Goal: Use online tool/utility: Utilize a website feature to perform a specific function

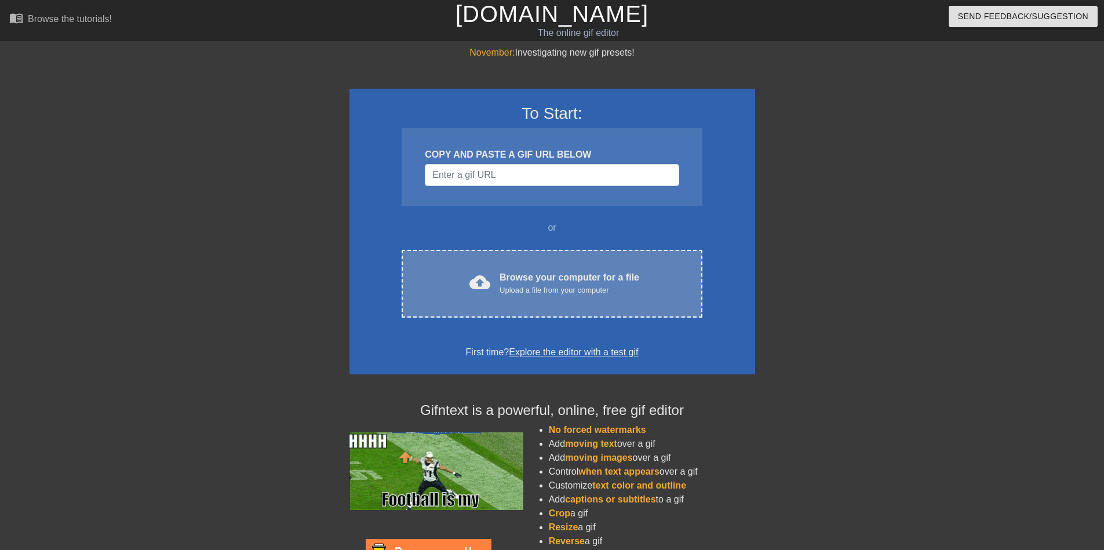
click at [570, 293] on div "Upload a file from your computer" at bounding box center [569, 290] width 140 height 12
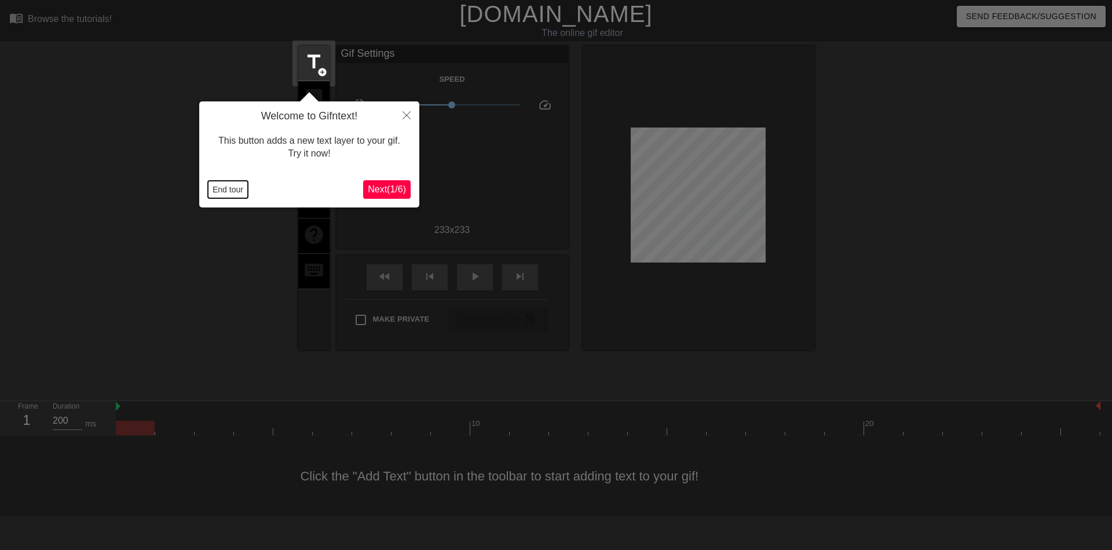
click at [240, 191] on button "End tour" at bounding box center [228, 189] width 40 height 17
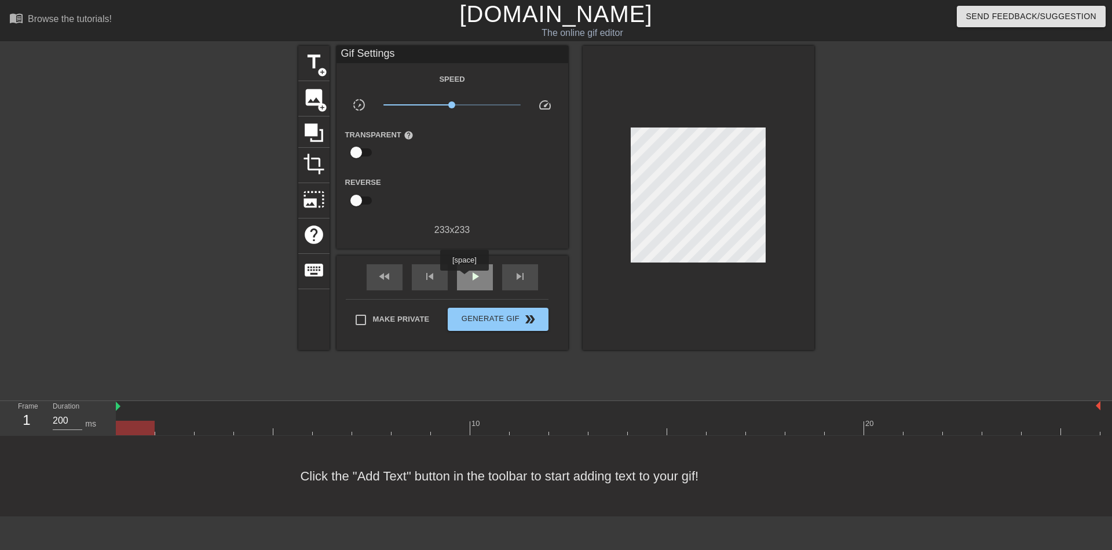
click at [465, 279] on div "play_arrow" at bounding box center [475, 277] width 36 height 26
drag, startPoint x: 454, startPoint y: 105, endPoint x: 495, endPoint y: 107, distance: 41.2
click at [495, 107] on span "x4.17" at bounding box center [494, 104] width 7 height 7
drag, startPoint x: 489, startPoint y: 107, endPoint x: 481, endPoint y: 108, distance: 8.1
click at [492, 108] on span "x4.27" at bounding box center [495, 104] width 7 height 7
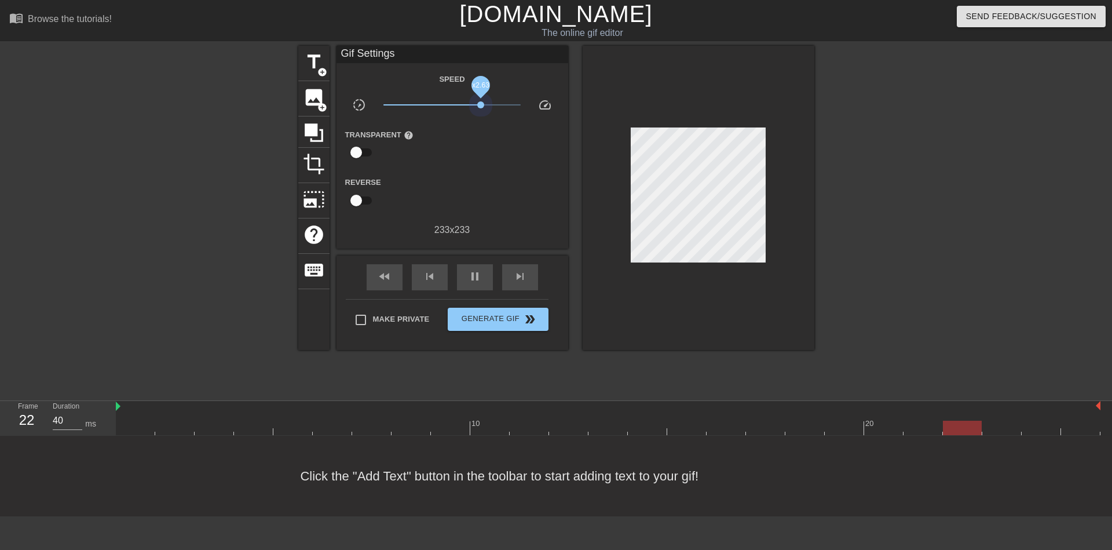
drag, startPoint x: 481, startPoint y: 108, endPoint x: 467, endPoint y: 108, distance: 13.9
click at [467, 108] on span "x2.63" at bounding box center [452, 105] width 137 height 14
click at [468, 108] on span "x1.68" at bounding box center [467, 104] width 7 height 7
click at [319, 72] on span "add_circle" at bounding box center [323, 72] width 10 height 10
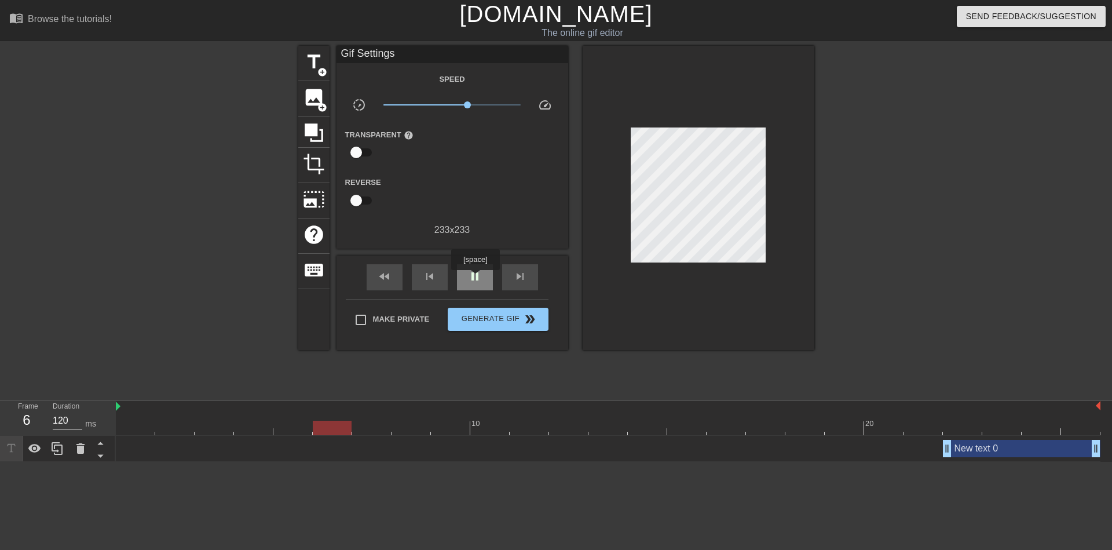
type input "80"
click at [476, 278] on span "pause" at bounding box center [475, 276] width 14 height 14
click at [320, 75] on span "add_circle" at bounding box center [323, 72] width 10 height 10
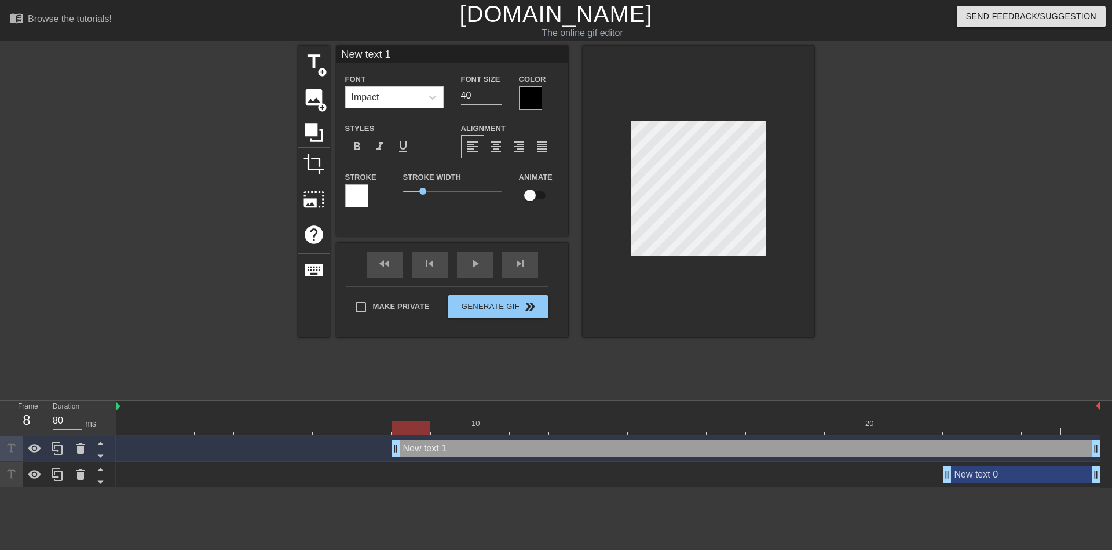
scroll to position [2, 3]
click at [619, 185] on div at bounding box center [699, 191] width 232 height 291
type input "н"
type textarea "н"
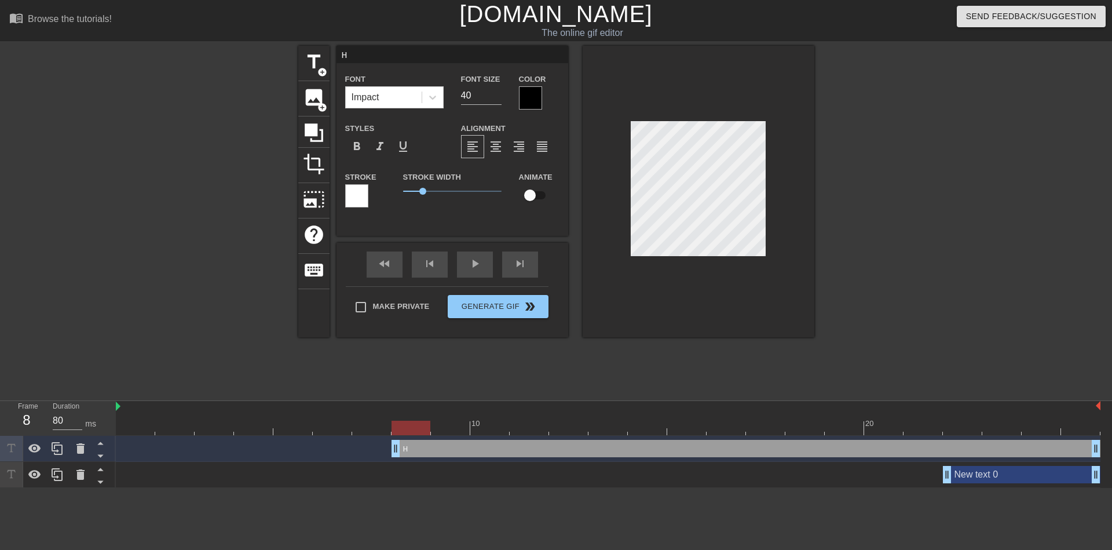
type input "не"
type textarea "не"
type input "нек"
type textarea "нек"
type input "некр"
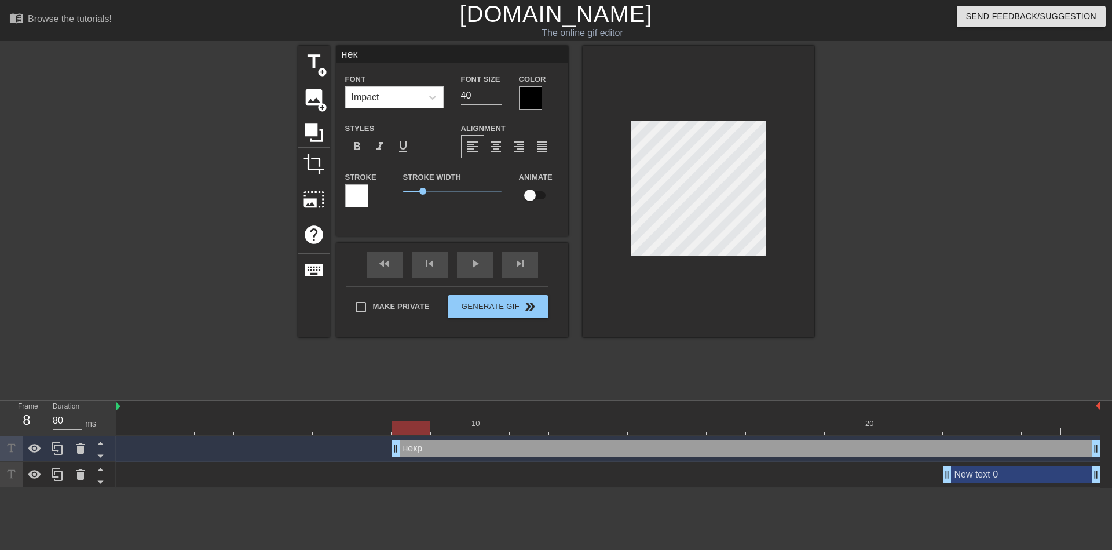
type textarea "некр"
type input "некро"
type textarea "некро"
type input "некро"
type textarea "некро"
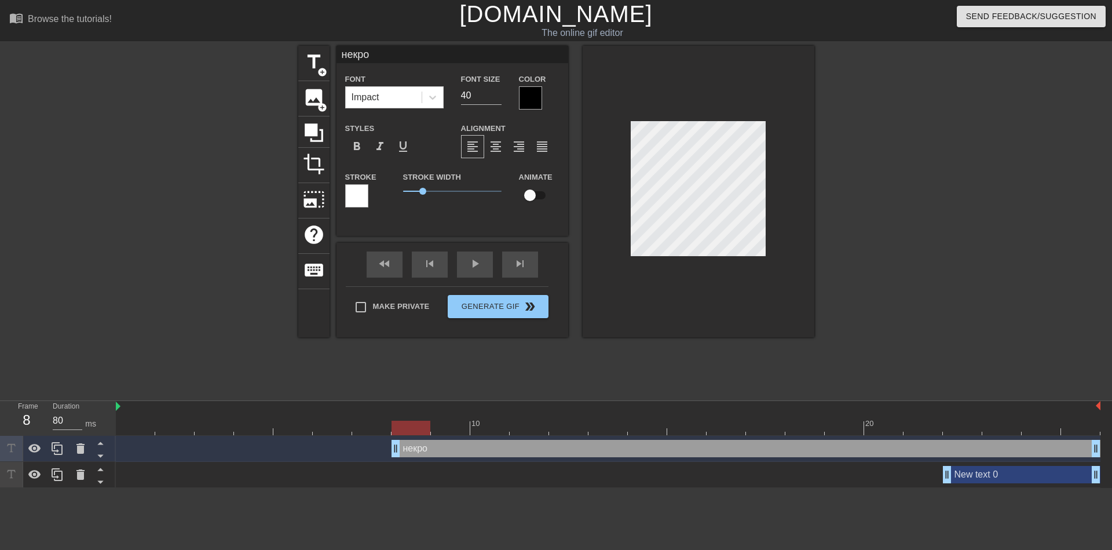
type input "некро в"
type textarea "некро в"
type input "некро ви"
type textarea "некро ви"
type input "некро вин"
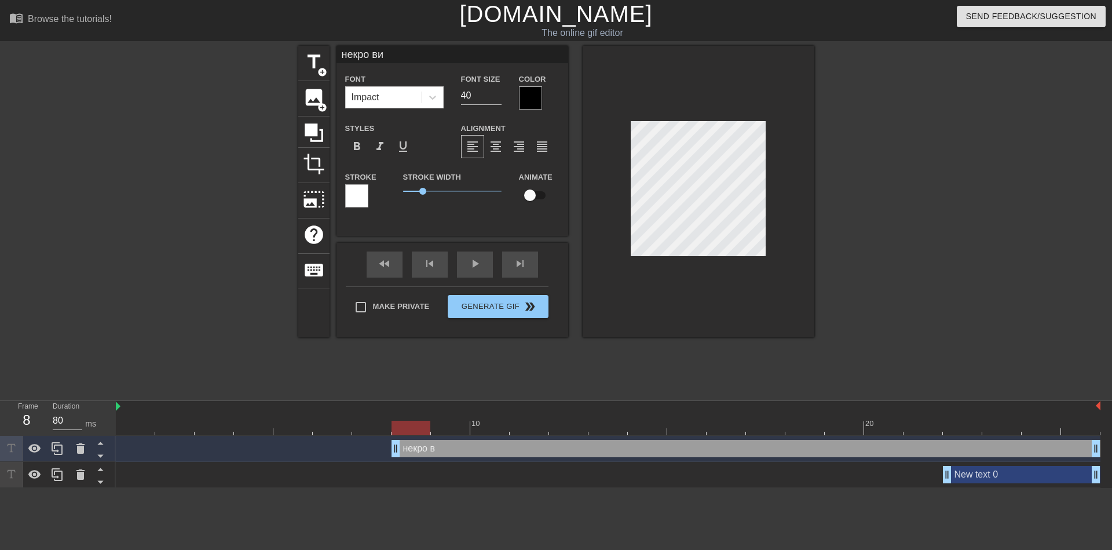
type textarea "некро вин"
type input "некро вино"
type textarea "некро вино"
type input "некро винов"
type textarea "некро винов"
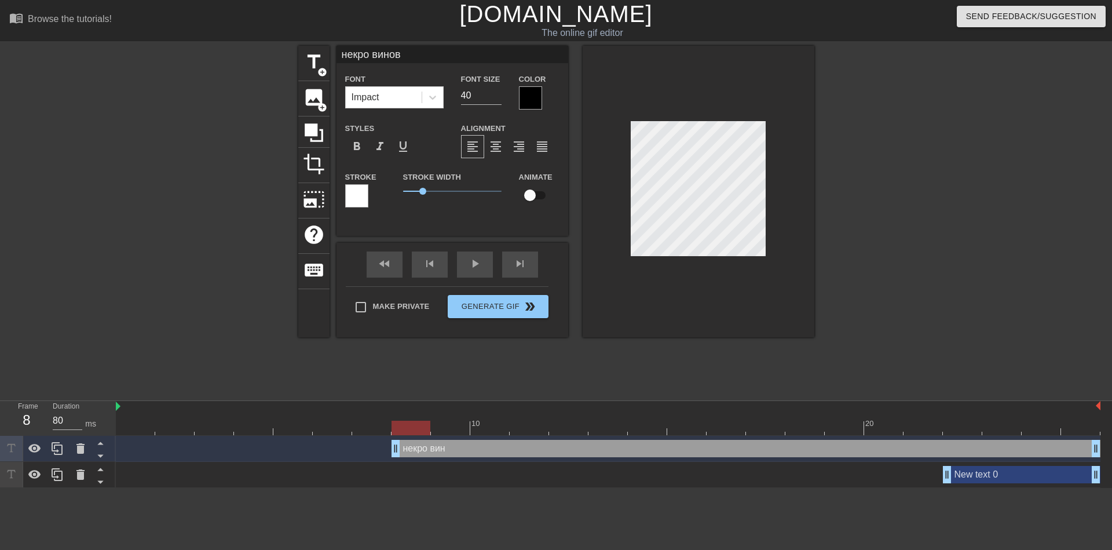
type input "некро винова"
type textarea "некро винова"
type input "некро виноват"
type textarea "некро виноват"
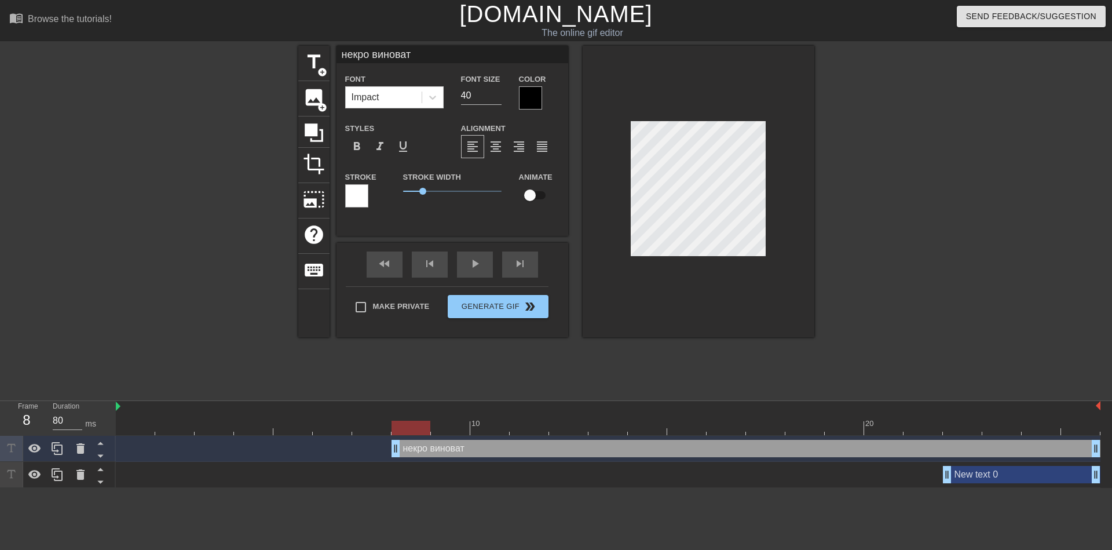
click at [523, 101] on div at bounding box center [530, 97] width 23 height 23
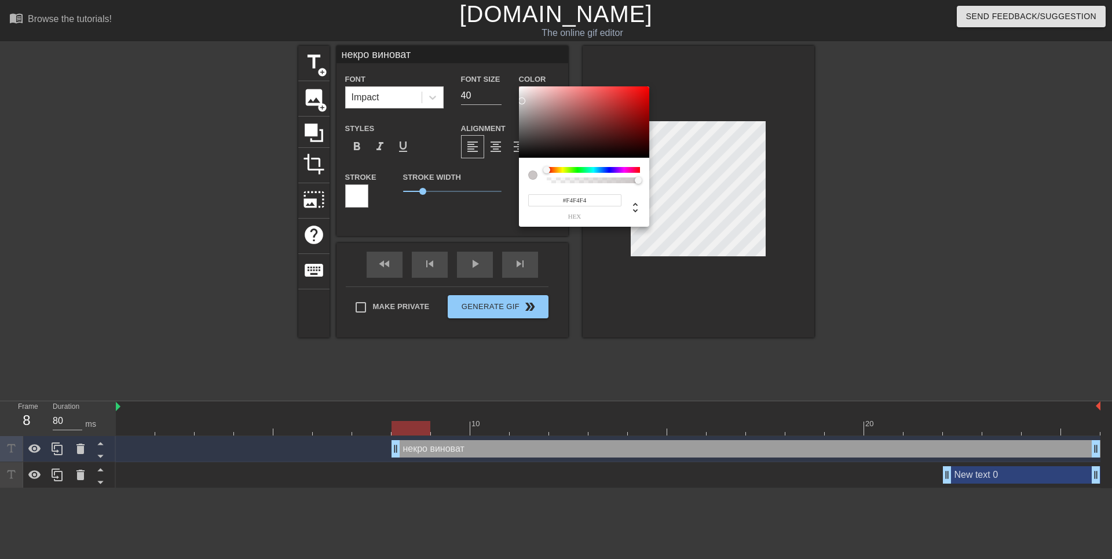
type input "#FFFFFF"
drag, startPoint x: 523, startPoint y: 101, endPoint x: 502, endPoint y: 67, distance: 39.6
click at [502, 67] on div "#FFFFFF hex" at bounding box center [556, 279] width 1112 height 559
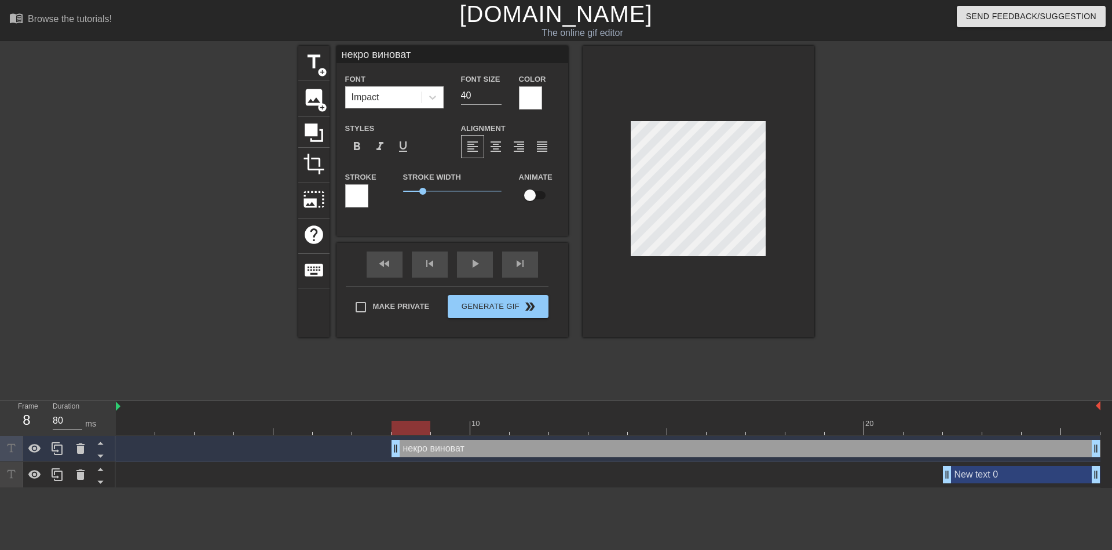
click at [369, 200] on div "Stroke" at bounding box center [365, 189] width 41 height 38
click at [358, 202] on div at bounding box center [356, 195] width 23 height 23
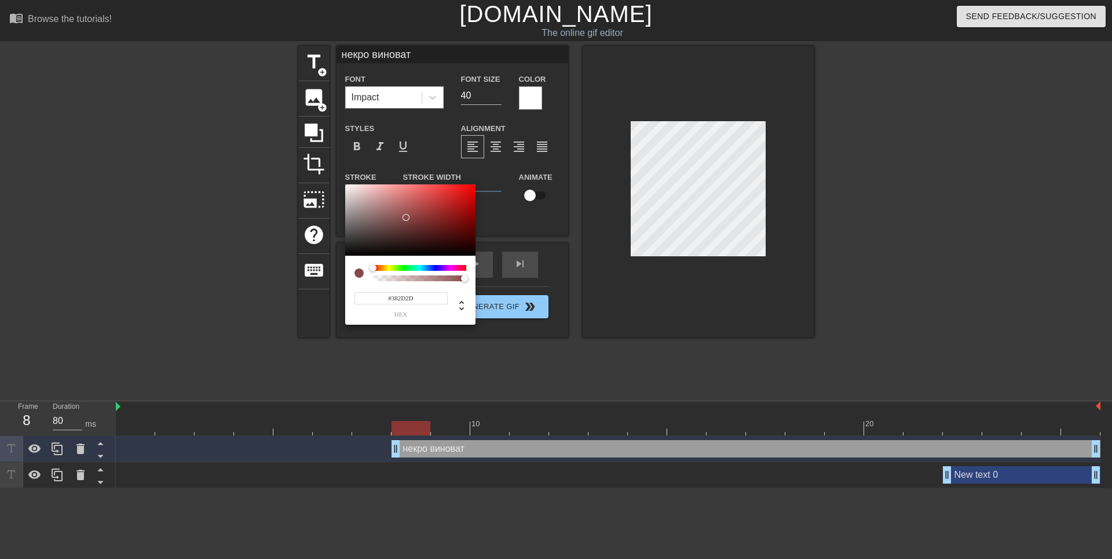
type input "#000000"
drag, startPoint x: 405, startPoint y: 217, endPoint x: 322, endPoint y: 279, distance: 103.1
click at [322, 279] on div "#000000 hex" at bounding box center [556, 279] width 1112 height 559
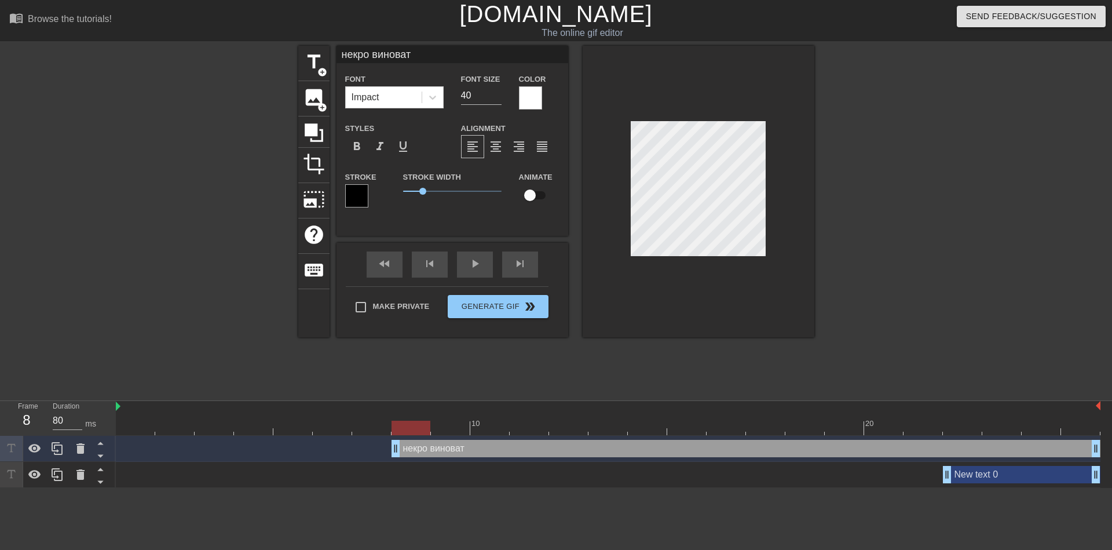
drag, startPoint x: 680, startPoint y: 246, endPoint x: 697, endPoint y: 261, distance: 23.4
click at [697, 261] on div at bounding box center [699, 191] width 232 height 291
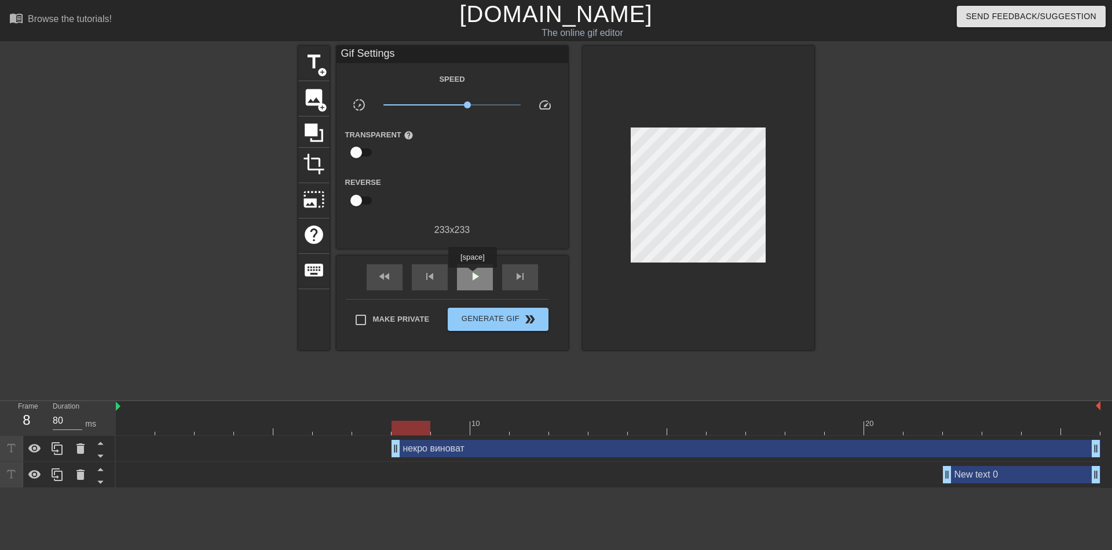
click at [473, 276] on span "play_arrow" at bounding box center [475, 276] width 14 height 14
click at [473, 276] on span "pause" at bounding box center [475, 276] width 14 height 14
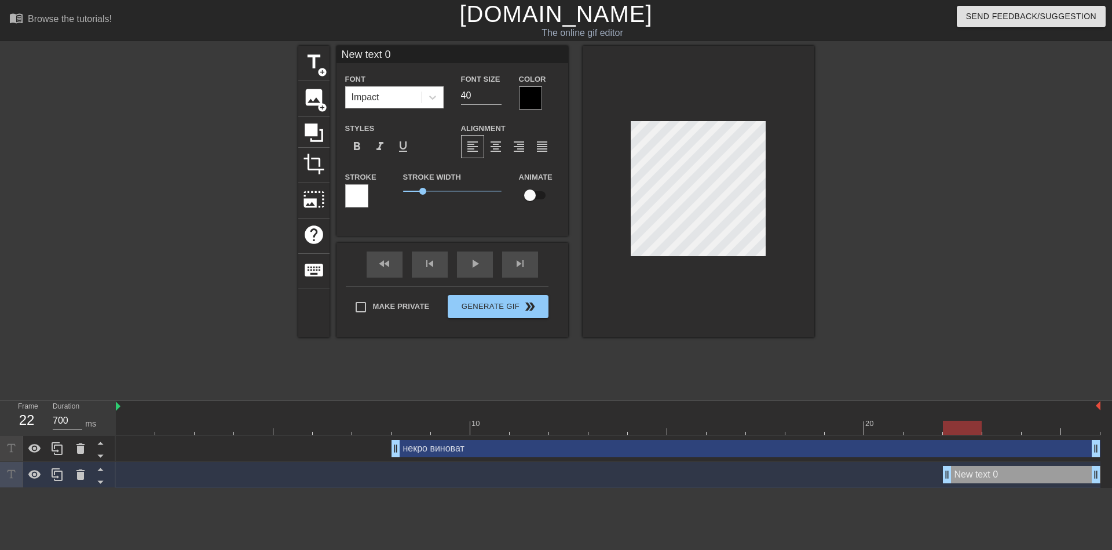
click at [883, 205] on div "title add_circle image add_circle crop photo_size_select_large help keyboard Ne…" at bounding box center [556, 220] width 1112 height 348
click at [737, 273] on div at bounding box center [699, 191] width 232 height 291
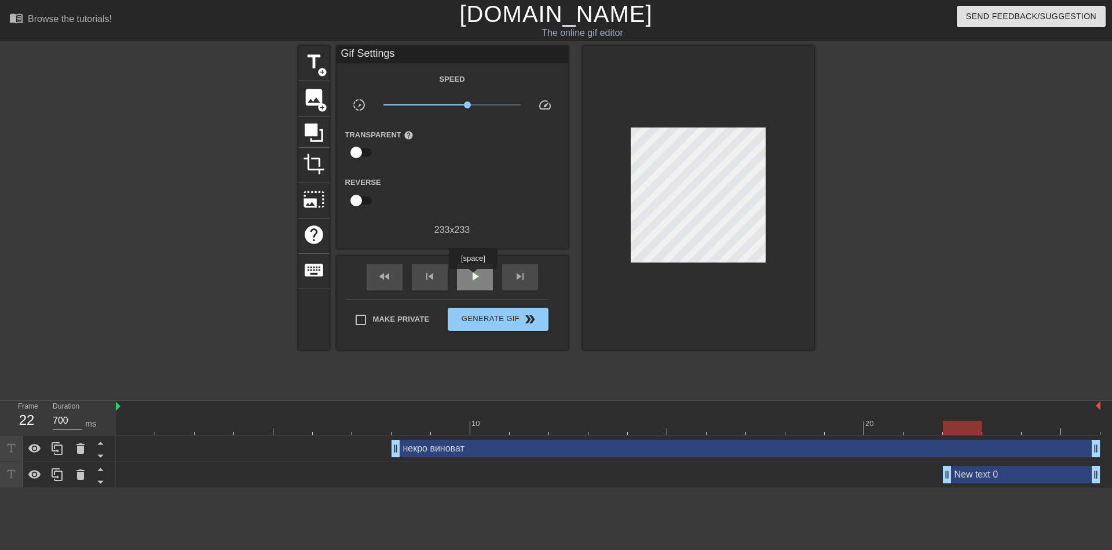
click at [473, 277] on span "play_arrow" at bounding box center [475, 276] width 14 height 14
click at [473, 277] on span "pause" at bounding box center [475, 276] width 14 height 14
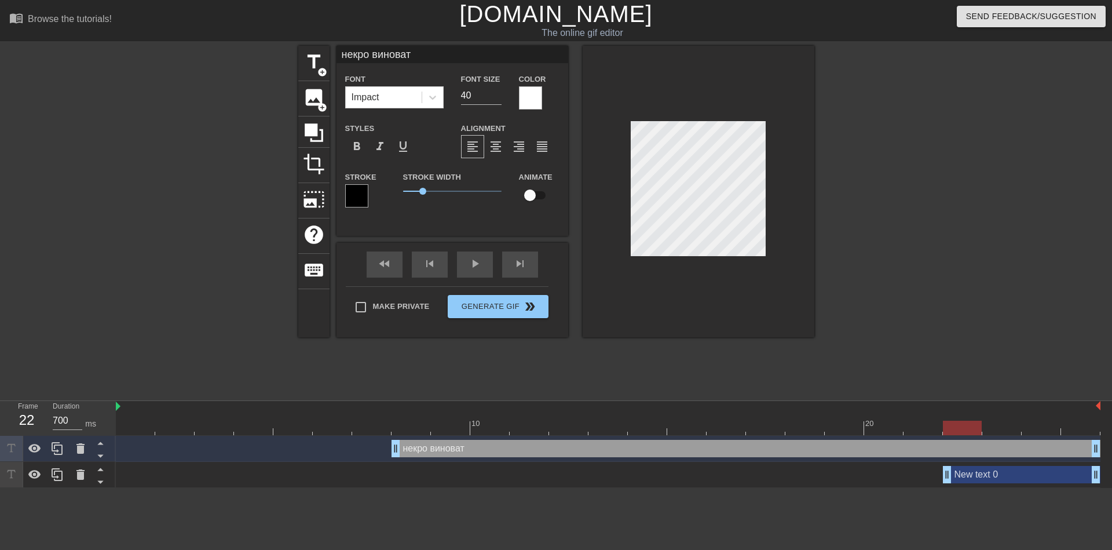
click at [621, 257] on div at bounding box center [699, 191] width 232 height 291
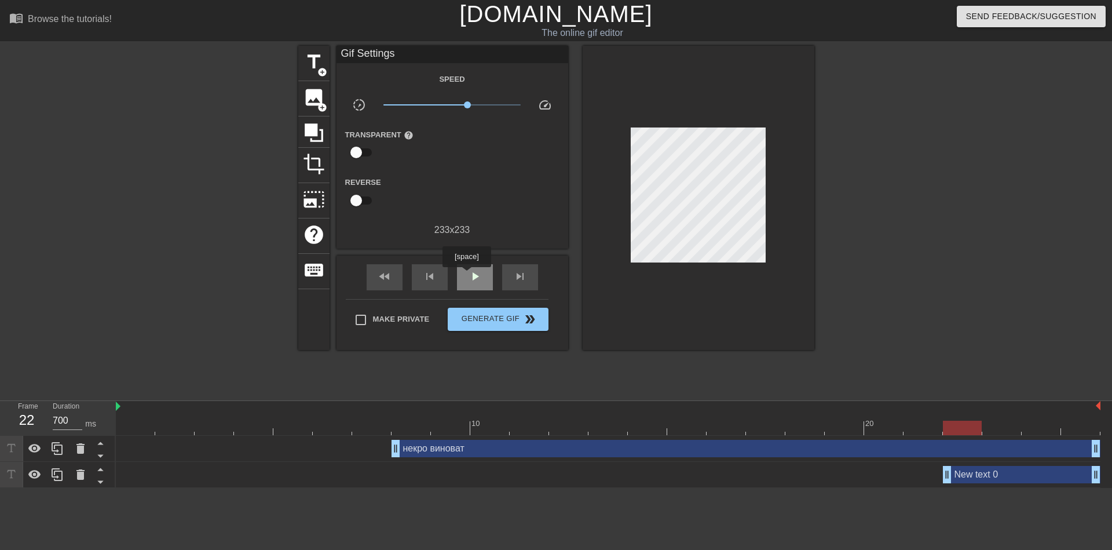
click at [466, 275] on div "play_arrow" at bounding box center [475, 277] width 36 height 26
click at [466, 275] on div "pause" at bounding box center [475, 277] width 36 height 26
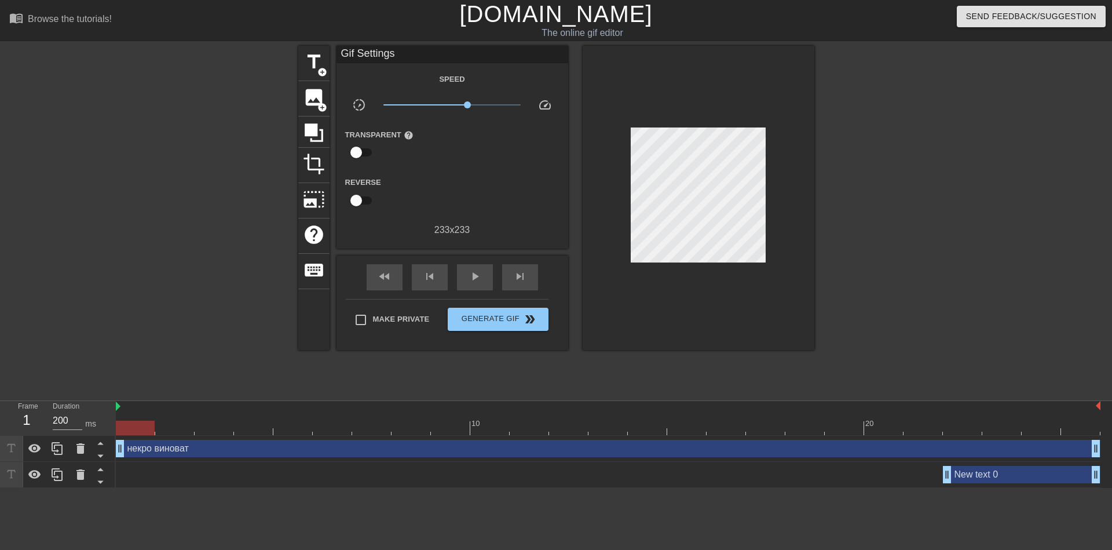
drag, startPoint x: 397, startPoint y: 450, endPoint x: 128, endPoint y: 440, distance: 269.6
click at [473, 280] on span "play_arrow" at bounding box center [475, 276] width 14 height 14
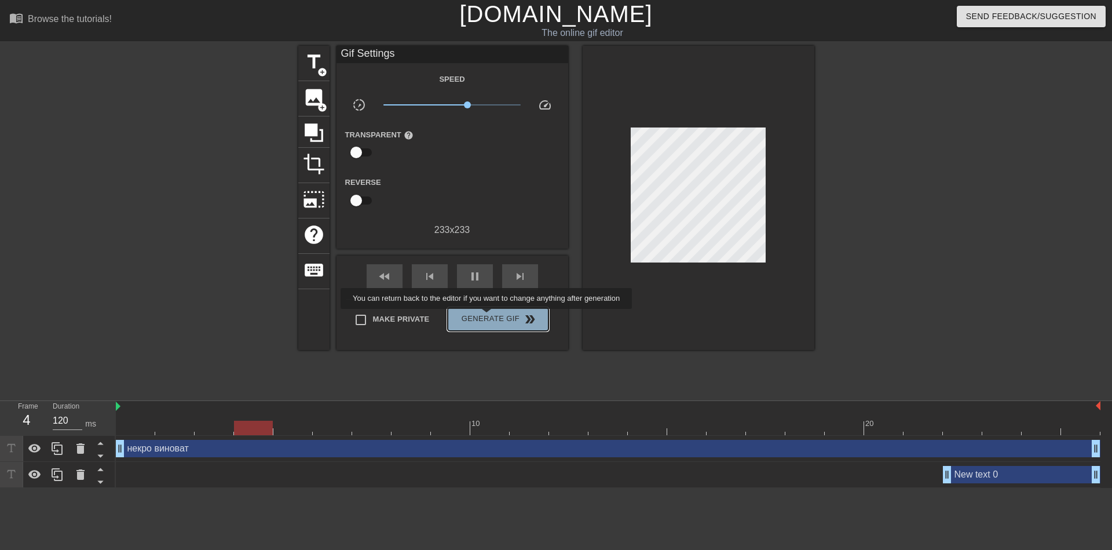
type input "160"
click at [488, 317] on span "Generate Gif double_arrow" at bounding box center [498, 319] width 91 height 14
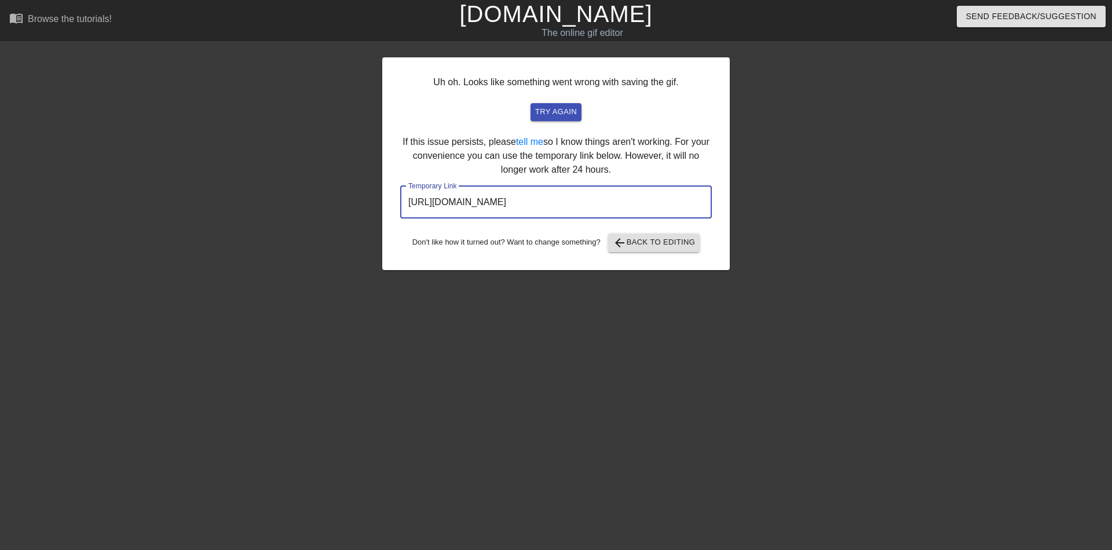
click at [613, 205] on input "[URL][DOMAIN_NAME]" at bounding box center [556, 202] width 312 height 32
click at [613, 204] on input "[URL][DOMAIN_NAME]" at bounding box center [556, 202] width 312 height 32
